Goal: Transaction & Acquisition: Book appointment/travel/reservation

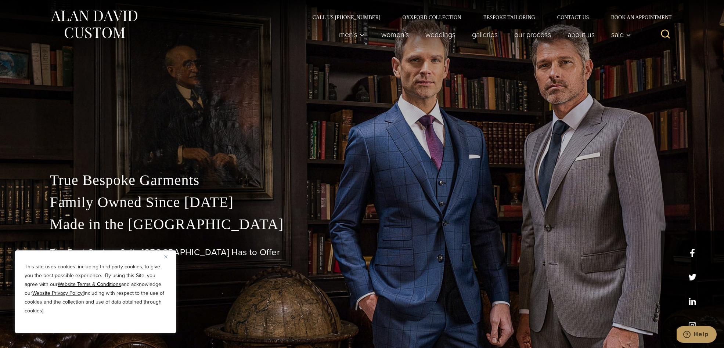
click at [167, 257] on img "Close" at bounding box center [165, 256] width 3 height 3
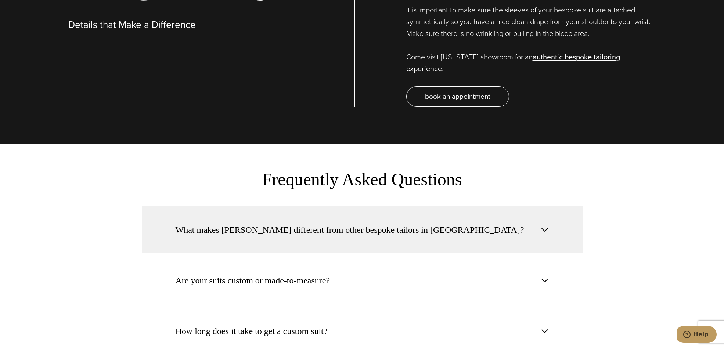
scroll to position [2756, 0]
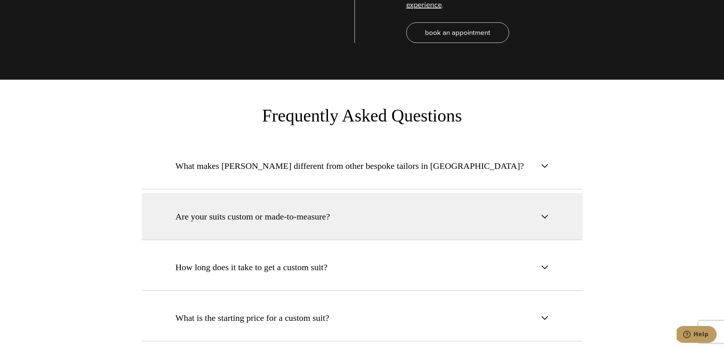
click at [448, 193] on button "Are your suits custom or made-to-measure?" at bounding box center [362, 216] width 441 height 47
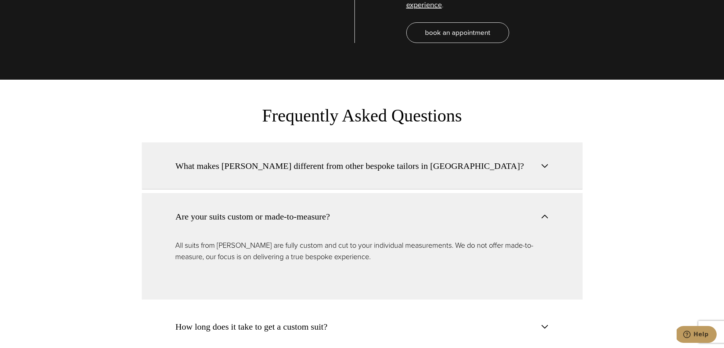
click at [438, 145] on button "What makes Alan David different from other bespoke tailors in NYC?" at bounding box center [362, 166] width 441 height 47
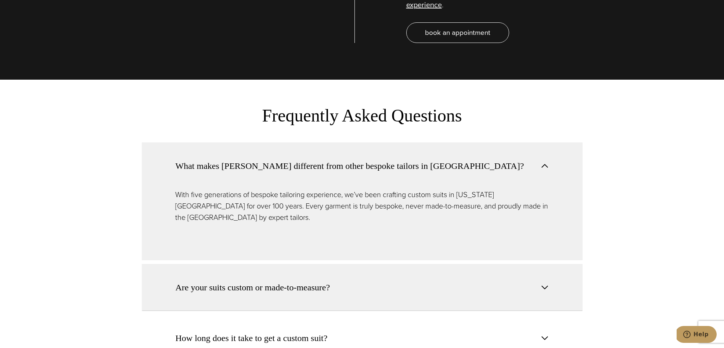
scroll to position [2896, 0]
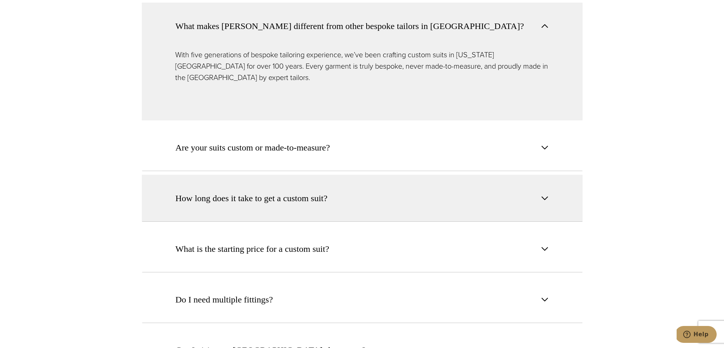
click at [442, 175] on button "How long does it take to get a custom suit?" at bounding box center [362, 198] width 441 height 47
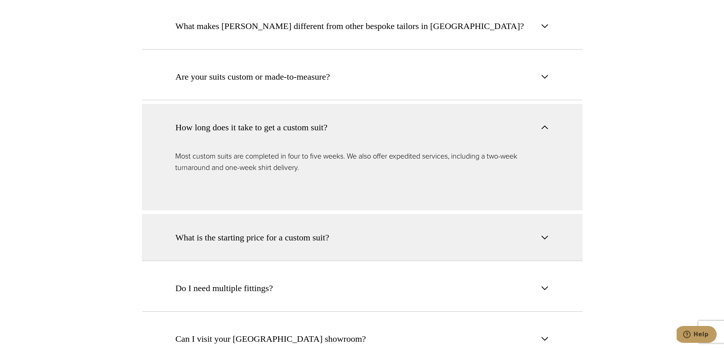
click at [453, 214] on button "What is the starting price for a custom suit?" at bounding box center [362, 237] width 441 height 47
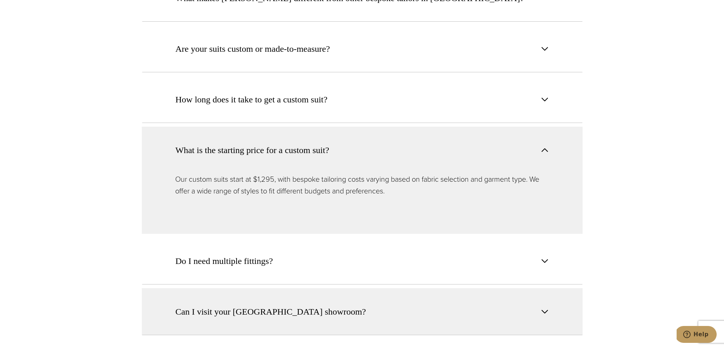
scroll to position [2958, 0]
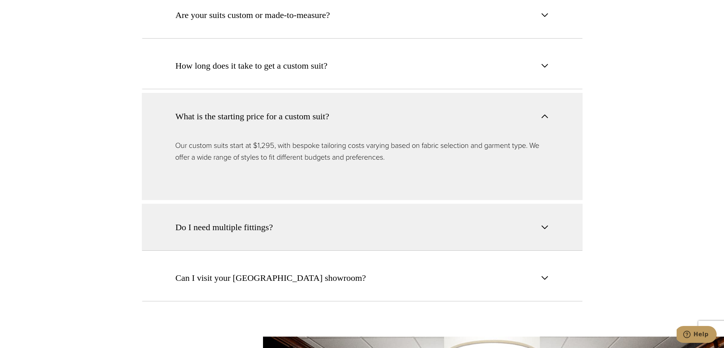
click at [463, 204] on button "Do I need multiple fittings?" at bounding box center [362, 227] width 441 height 47
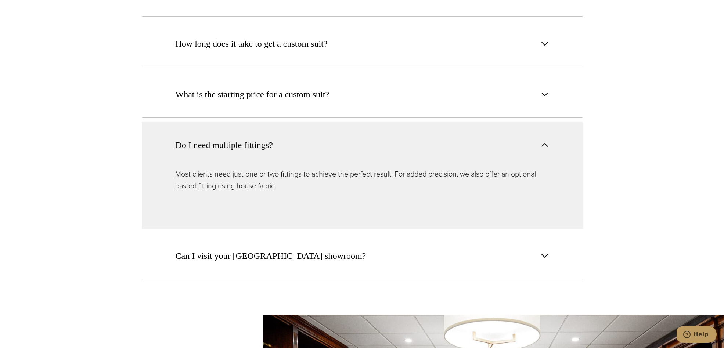
scroll to position [3094, 0]
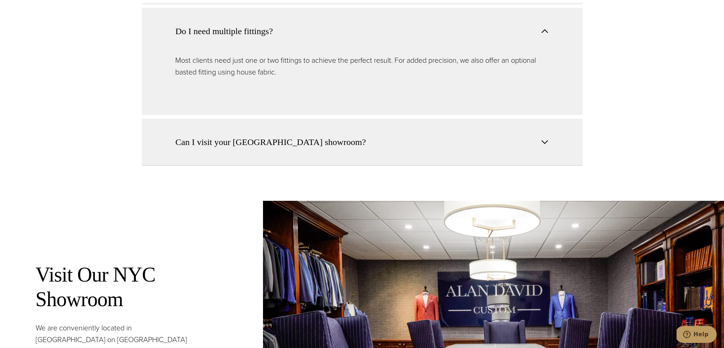
click at [446, 127] on button "Can I visit your NYC showroom?" at bounding box center [362, 142] width 441 height 47
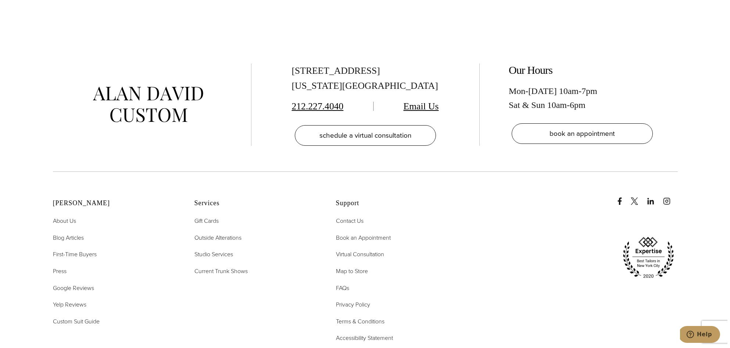
scroll to position [3826, 0]
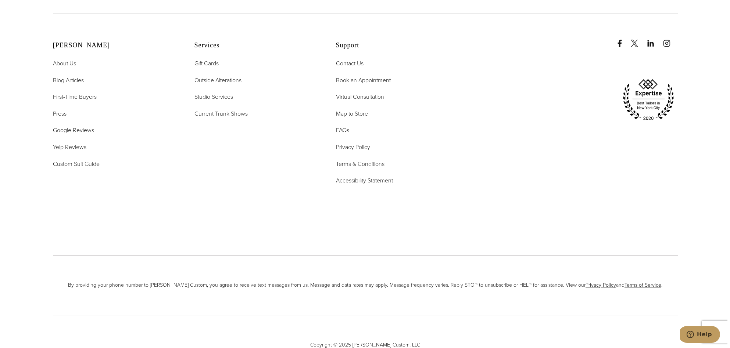
scroll to position [4888, 0]
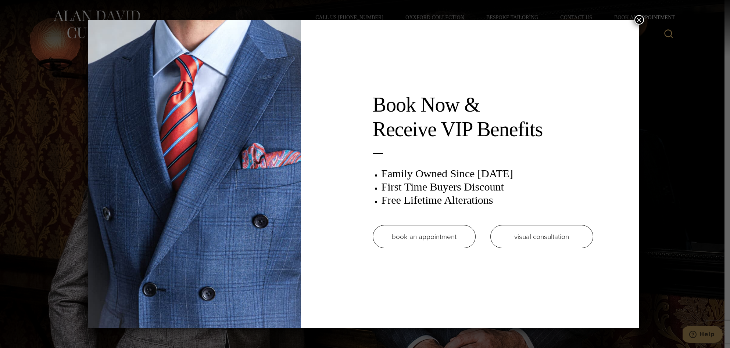
click at [436, 233] on link "book an appointment" at bounding box center [424, 236] width 103 height 23
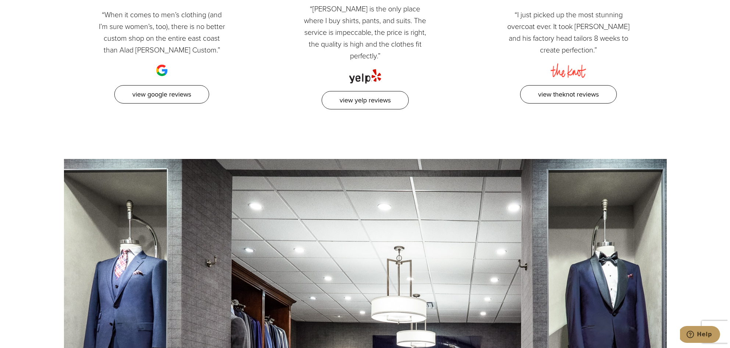
scroll to position [1497, 0]
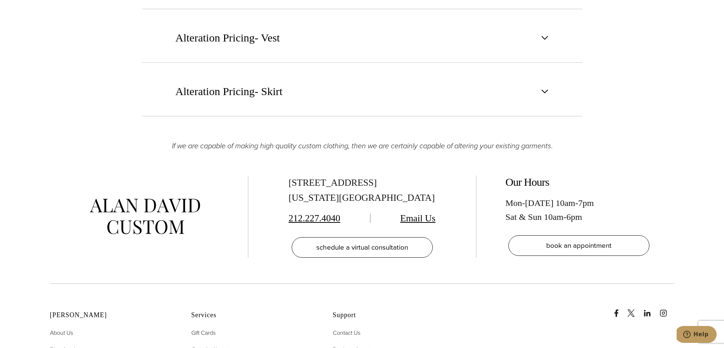
scroll to position [1236, 0]
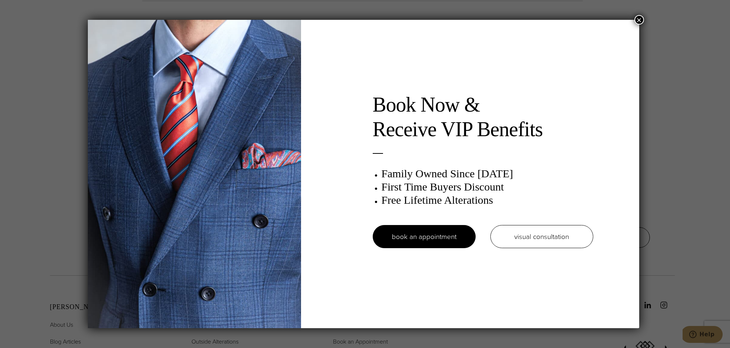
click at [639, 16] on button "×" at bounding box center [639, 20] width 10 height 10
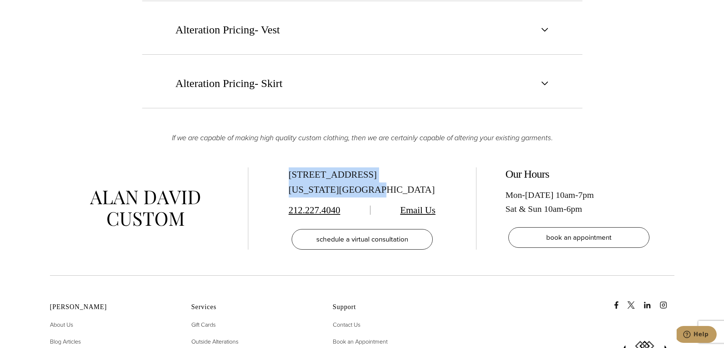
drag, startPoint x: 344, startPoint y: 182, endPoint x: 288, endPoint y: 176, distance: 56.1
click at [289, 176] on div "515 Madison Ave, Suite 301 New York, NY 10022" at bounding box center [362, 183] width 147 height 30
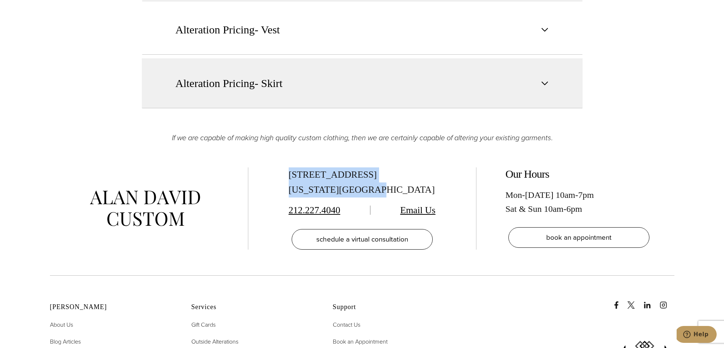
copy div "515 Madison Ave, Suite 301 New York, NY 10022"
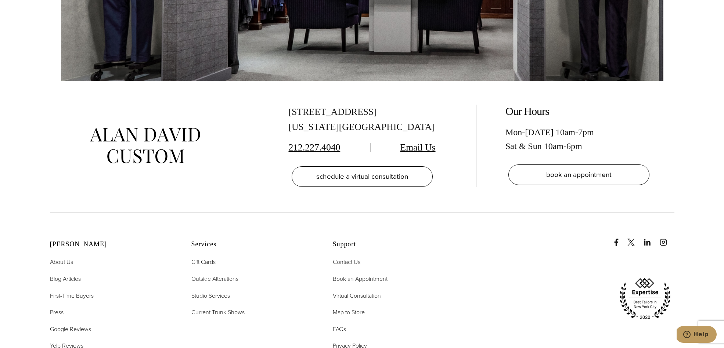
scroll to position [1881, 0]
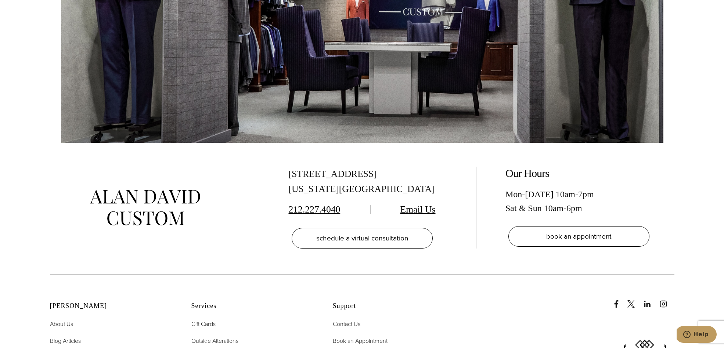
scroll to position [1381, 0]
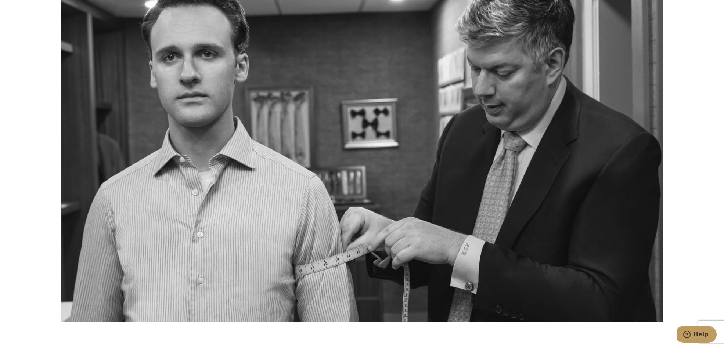
scroll to position [2444, 0]
